Goal: Task Accomplishment & Management: Use online tool/utility

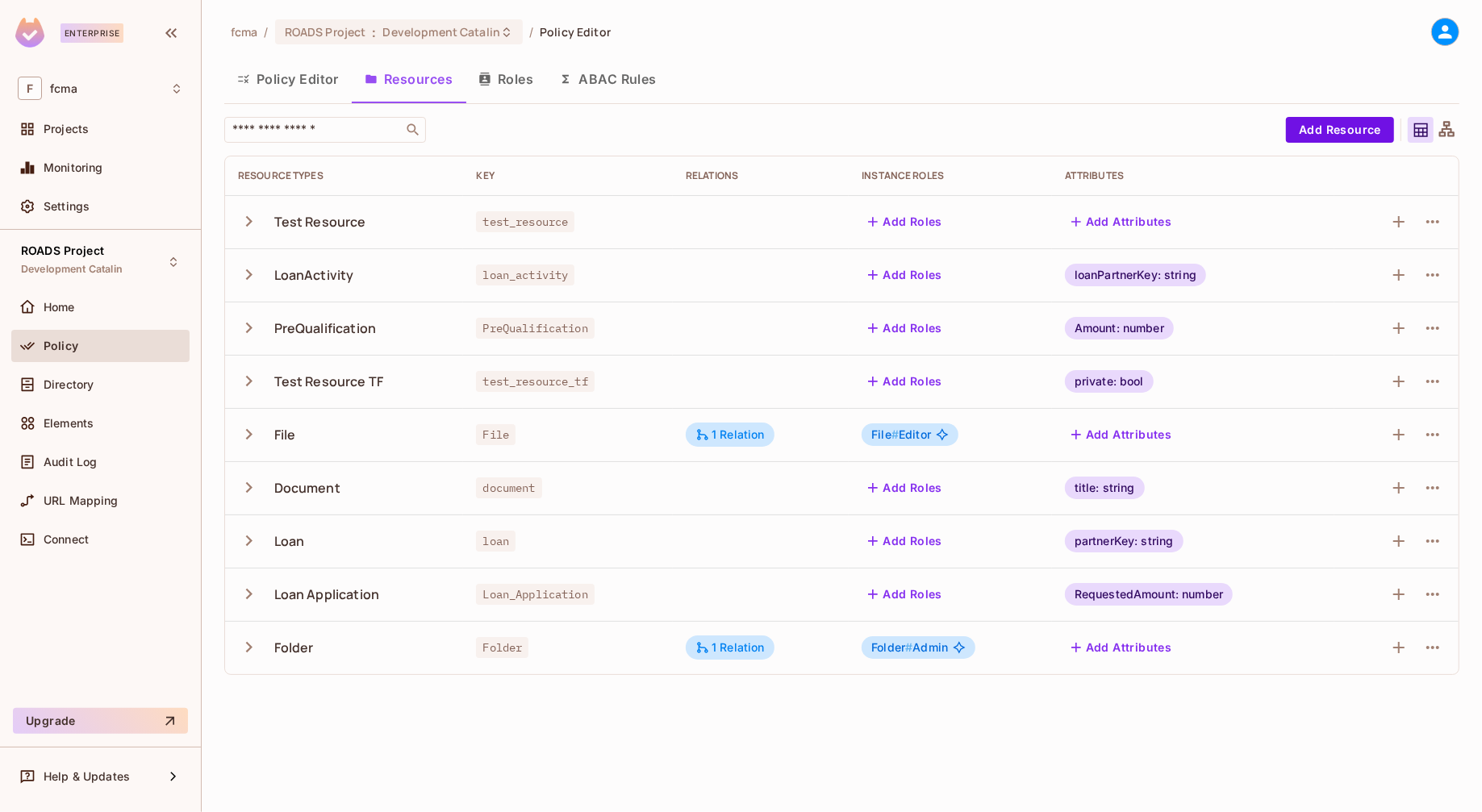
click at [489, 437] on span "File" at bounding box center [496, 435] width 39 height 21
click at [500, 649] on span "Folder" at bounding box center [502, 647] width 53 height 21
click at [310, 729] on div "fcma / ROADS Project : Development Catalin / Policy Editor Policy Editor Resour…" at bounding box center [842, 406] width 1281 height 812
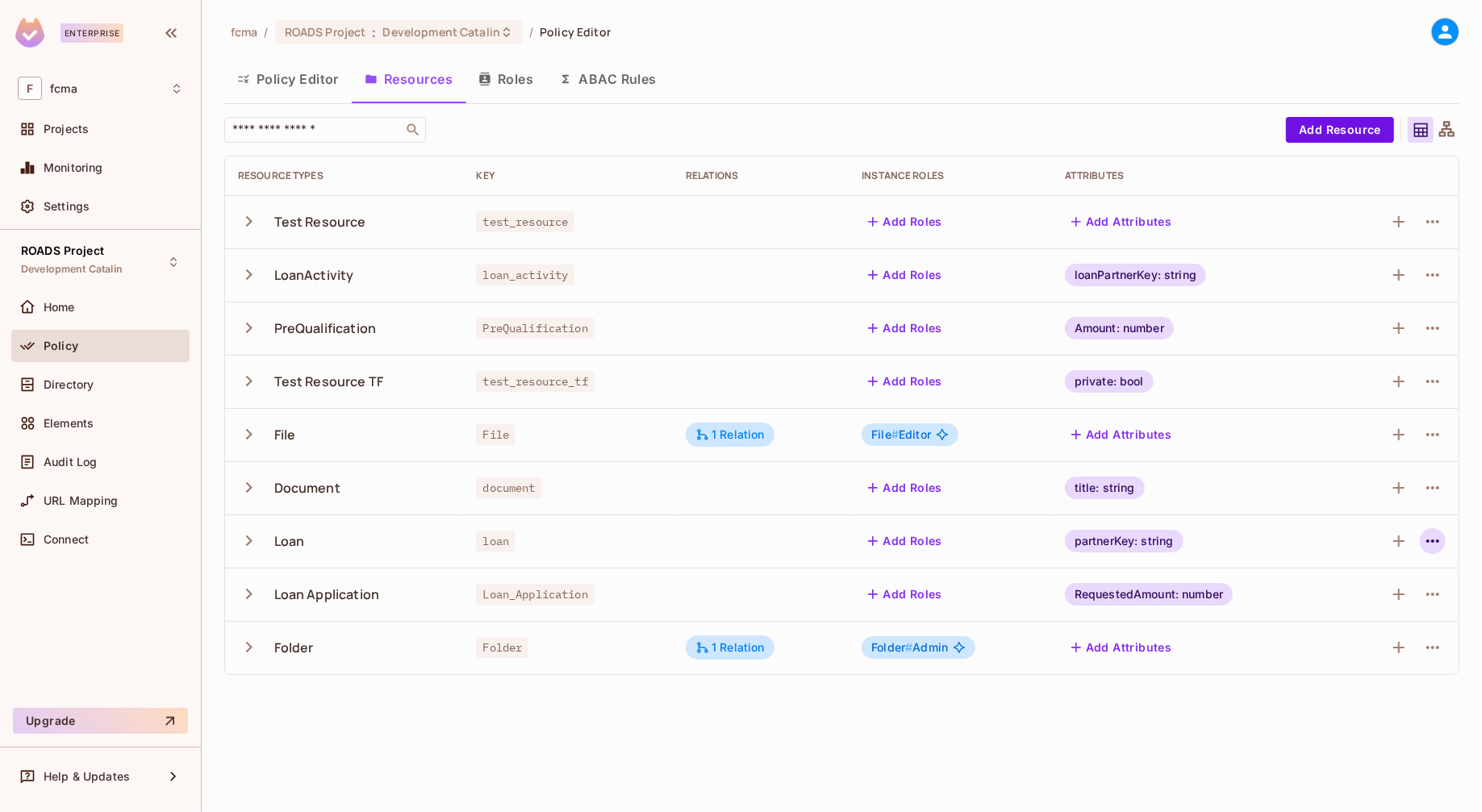
click at [1432, 543] on icon "button" at bounding box center [1433, 542] width 19 height 19
click at [1372, 602] on div "Edit Resource" at bounding box center [1363, 605] width 76 height 16
click at [1436, 538] on icon "button" at bounding box center [1433, 542] width 19 height 19
click at [1373, 604] on div "Edit Resource" at bounding box center [1363, 605] width 76 height 16
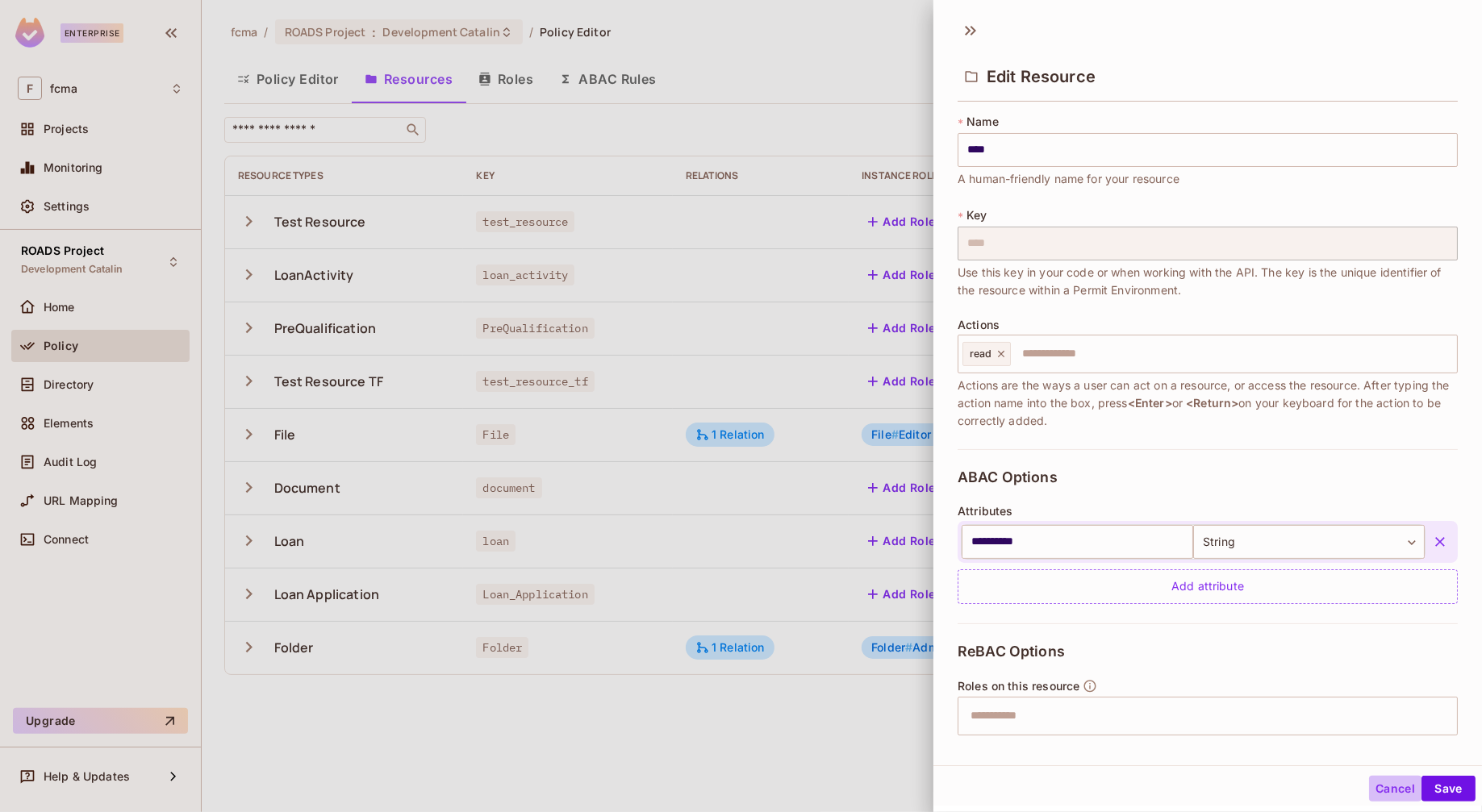
click at [1387, 786] on button "Cancel" at bounding box center [1395, 789] width 53 height 26
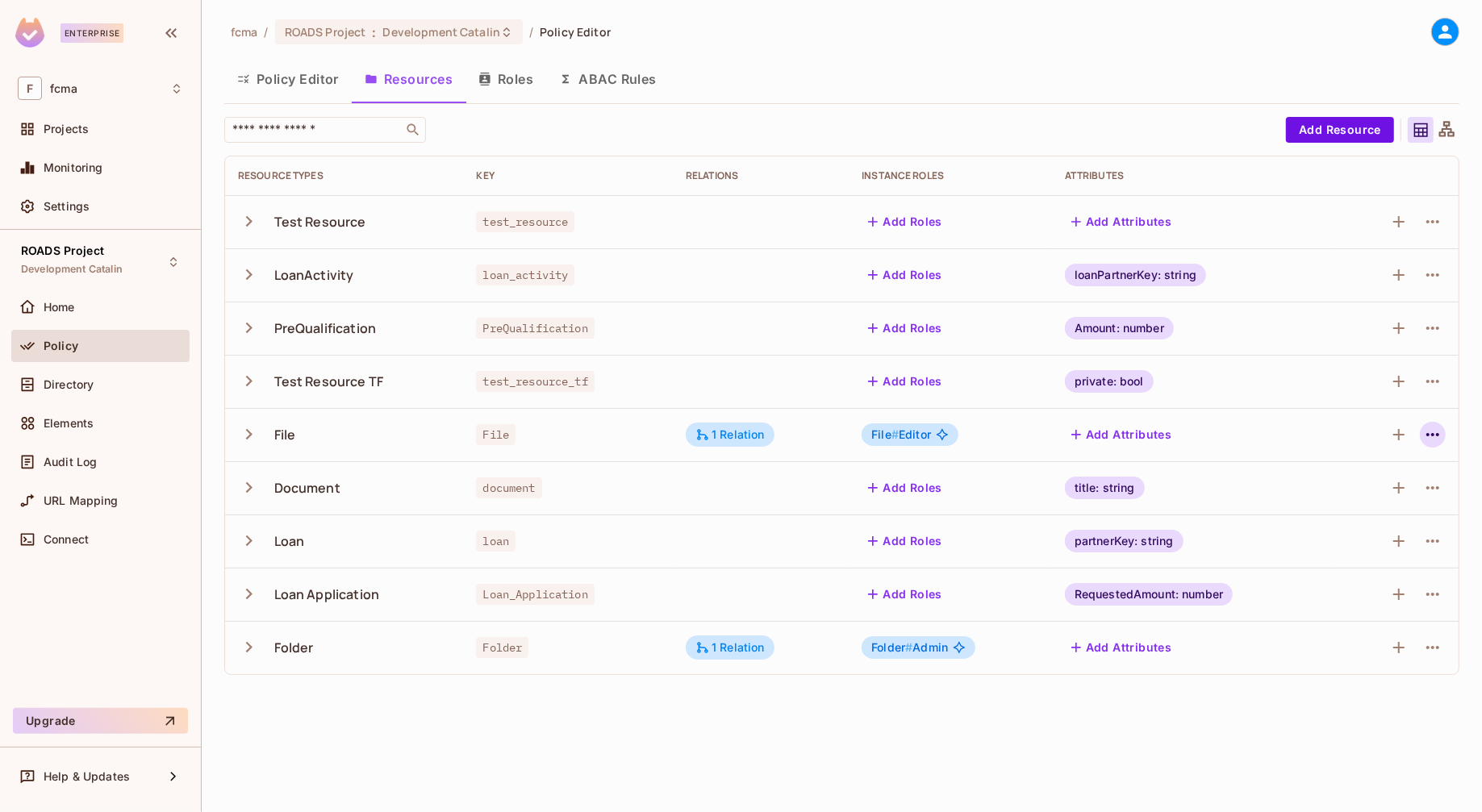
click at [1438, 433] on icon "button" at bounding box center [1433, 434] width 13 height 3
click at [1363, 494] on div "Edit Resource" at bounding box center [1363, 498] width 76 height 16
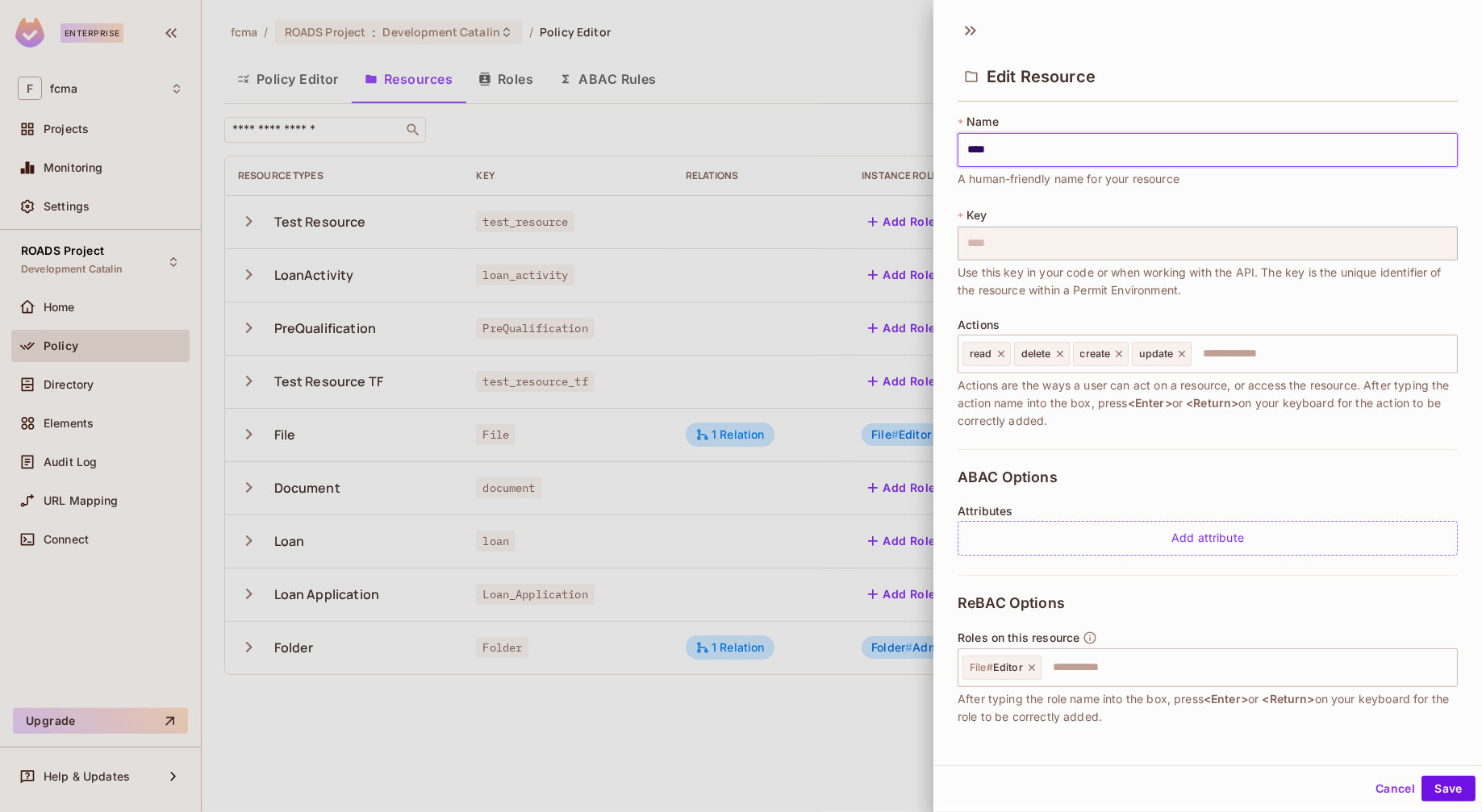
click at [1382, 787] on button "Cancel" at bounding box center [1395, 789] width 53 height 26
